Goal: Information Seeking & Learning: Learn about a topic

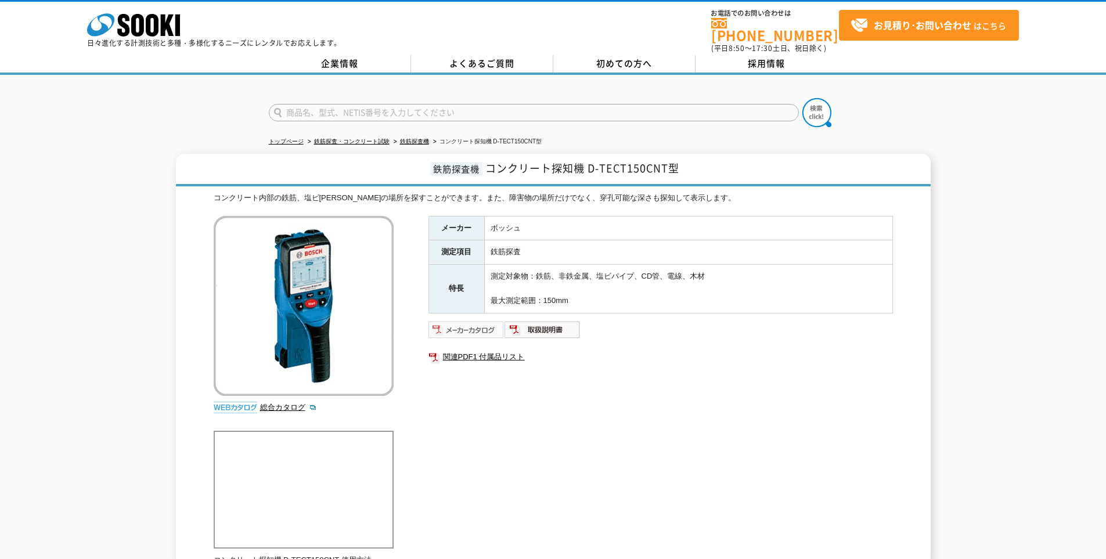
click at [492, 322] on img at bounding box center [467, 330] width 76 height 19
click at [545, 322] on img at bounding box center [543, 330] width 76 height 19
click at [677, 418] on div "メーカー ボッシュ 測定項目 鉄筋探査 特長 測定対象物：鉄筋、非鉄金属、塩ビパイプ、CD管、電線、木材 最大測定範囲：150mm 関連PDF1 付属品リスト" at bounding box center [661, 341] width 465 height 250
click at [498, 104] on input "text" at bounding box center [534, 112] width 530 height 17
type input "商品名、型式、NETIS番号を入力してください"
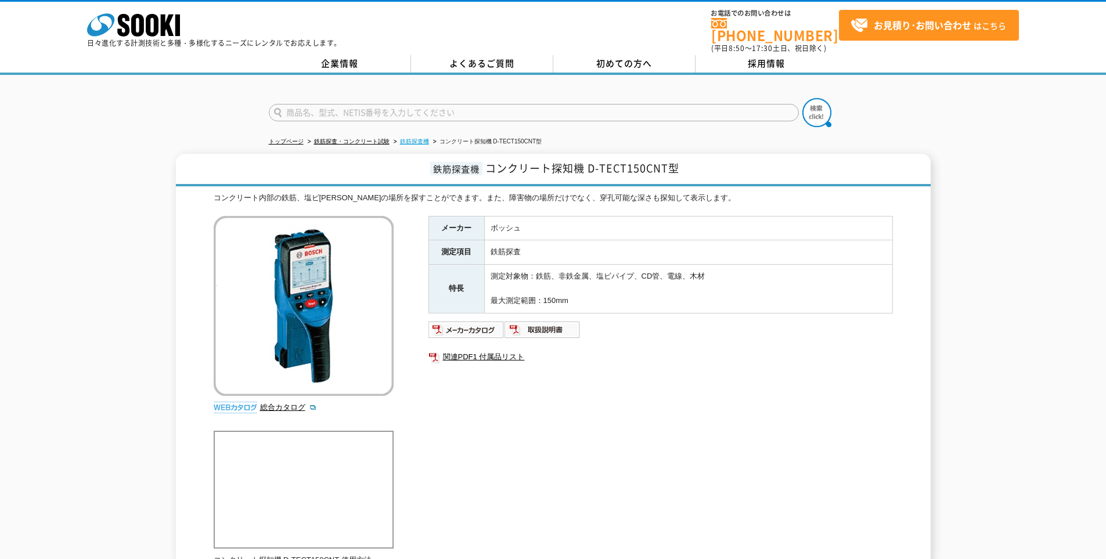
click at [416, 138] on link "鉄筋探査機" at bounding box center [414, 141] width 29 height 6
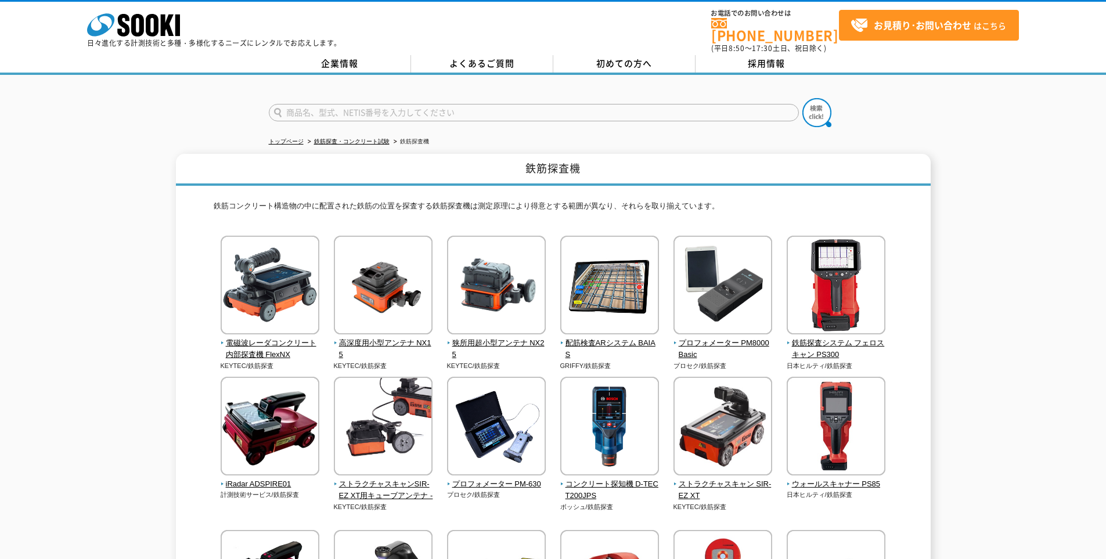
scroll to position [135, 0]
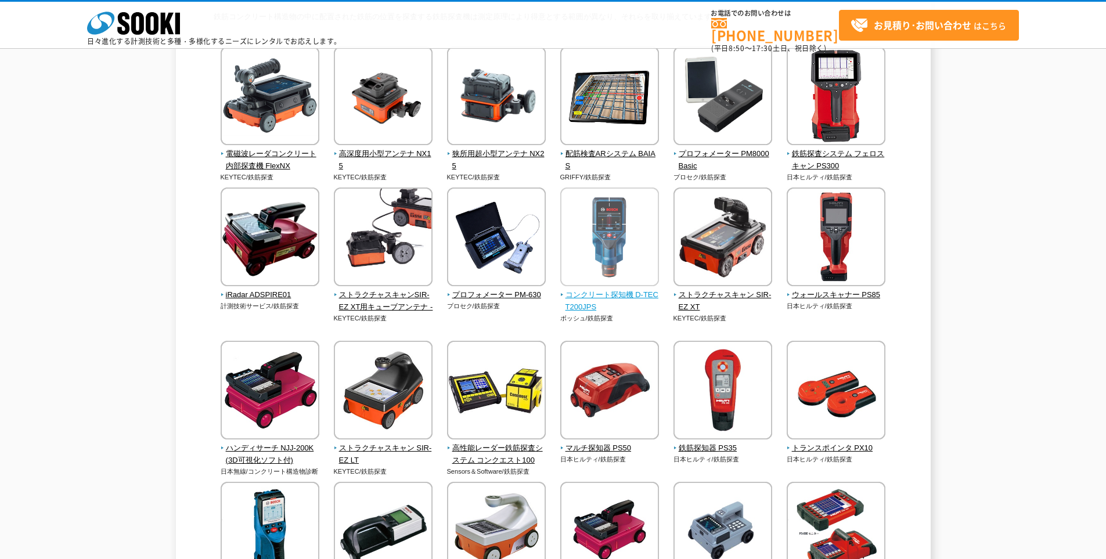
click at [612, 257] on img at bounding box center [609, 239] width 99 height 102
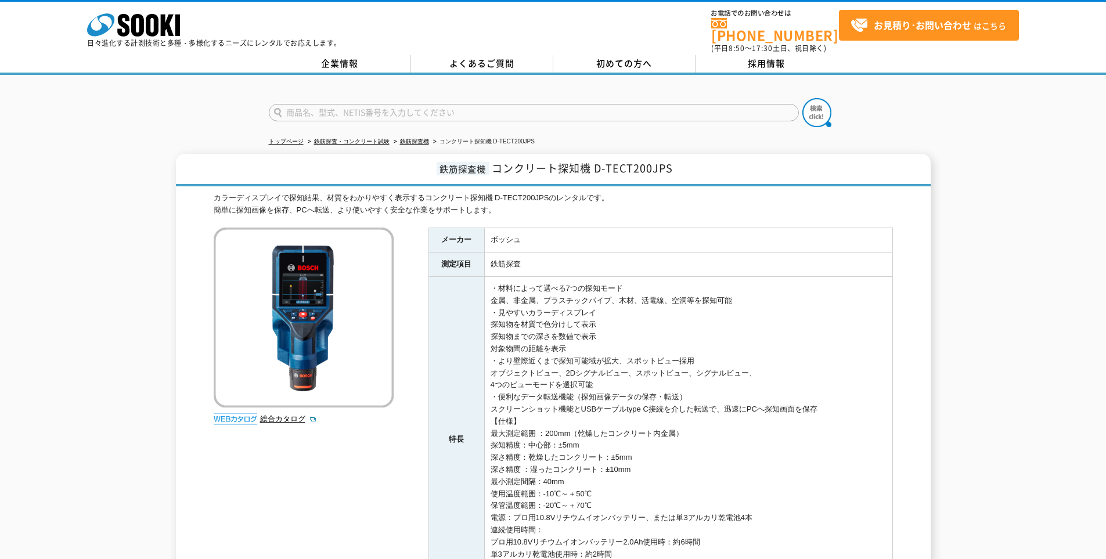
scroll to position [230, 0]
